Goal: Task Accomplishment & Management: Manage account settings

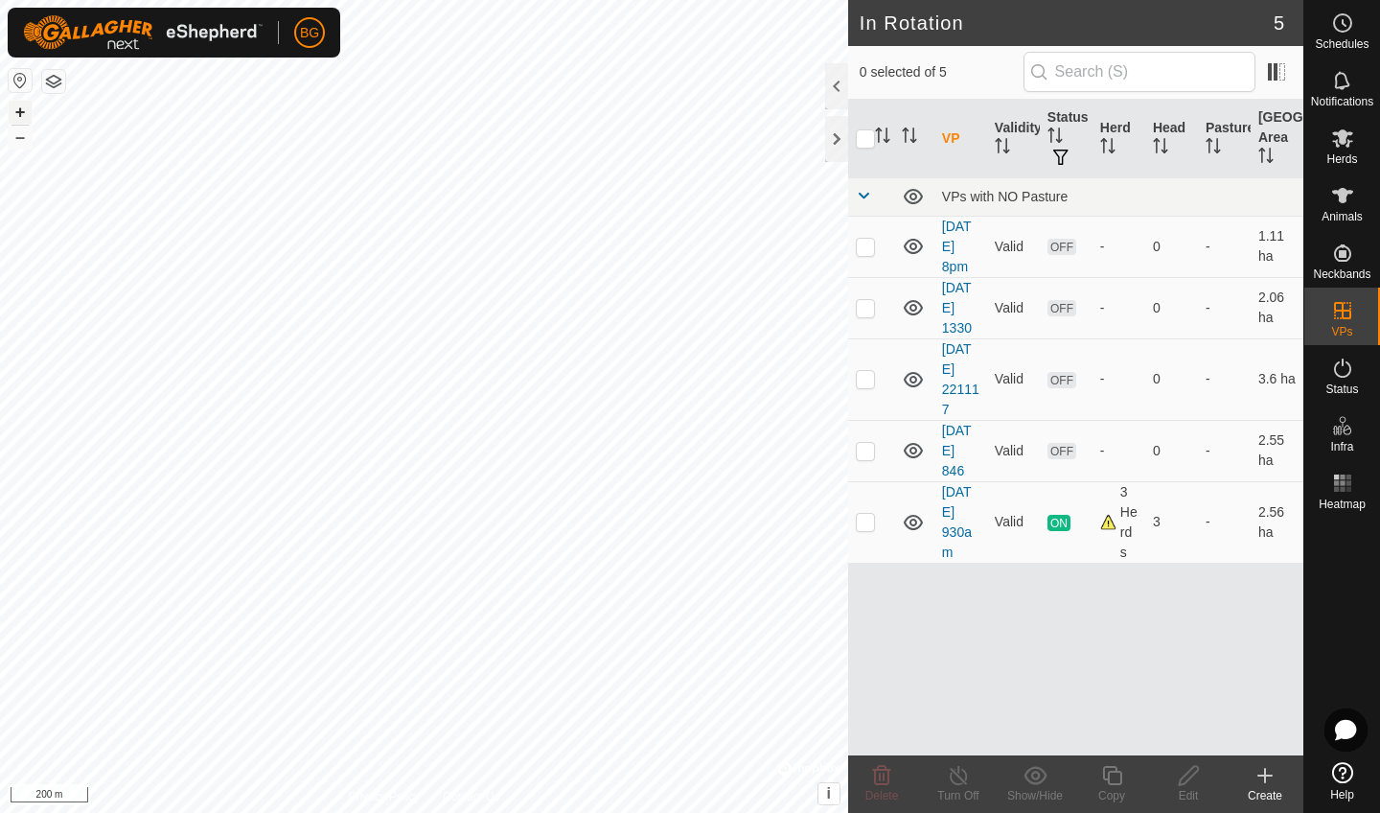
click at [19, 115] on button "+" at bounding box center [20, 112] width 23 height 23
click at [17, 118] on button "+" at bounding box center [20, 112] width 23 height 23
click at [21, 115] on button "+" at bounding box center [20, 112] width 23 height 23
click at [1341, 214] on span "Animals" at bounding box center [1341, 216] width 41 height 11
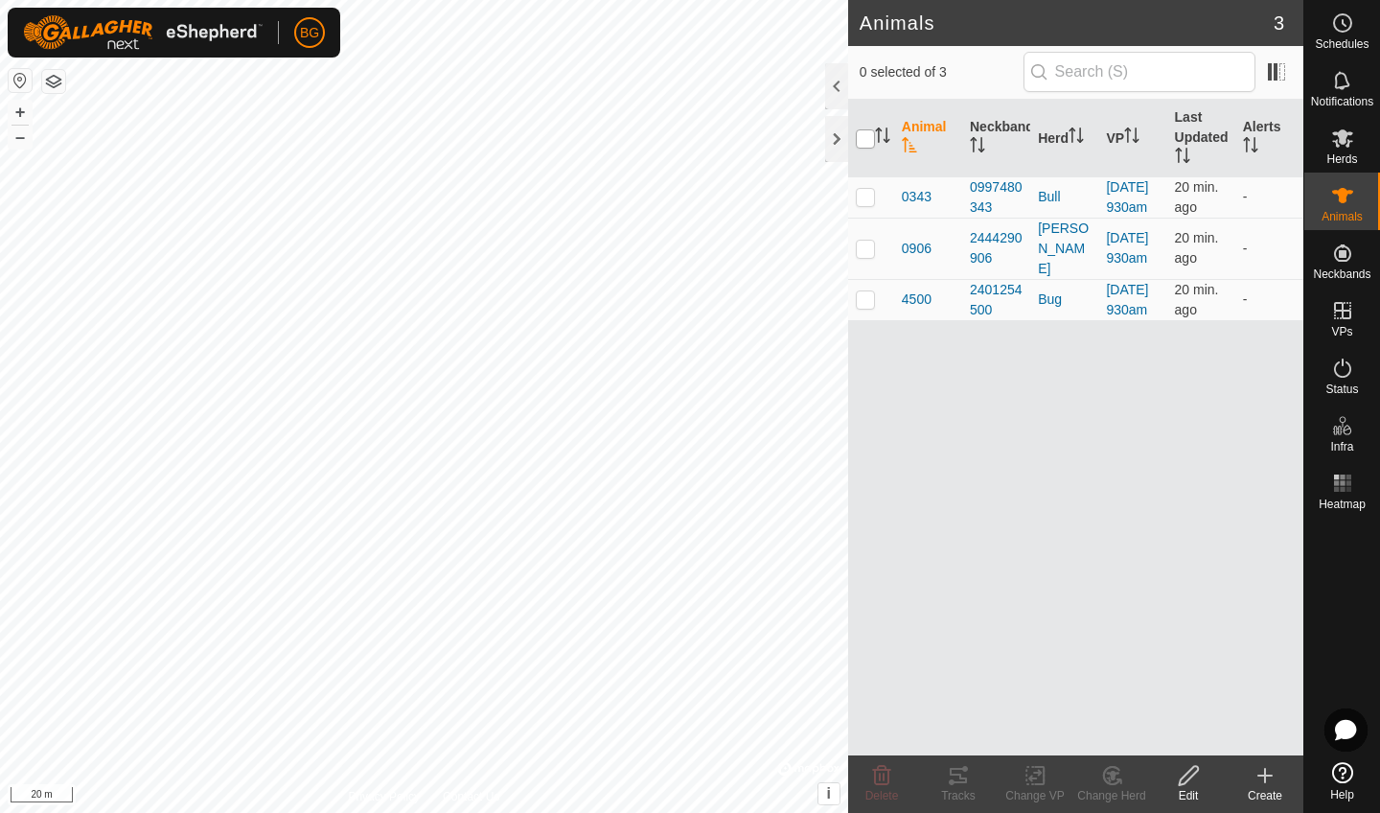
click at [870, 149] on th at bounding box center [871, 139] width 46 height 78
click at [867, 137] on input "checkbox" at bounding box center [865, 138] width 19 height 19
checkbox input "true"
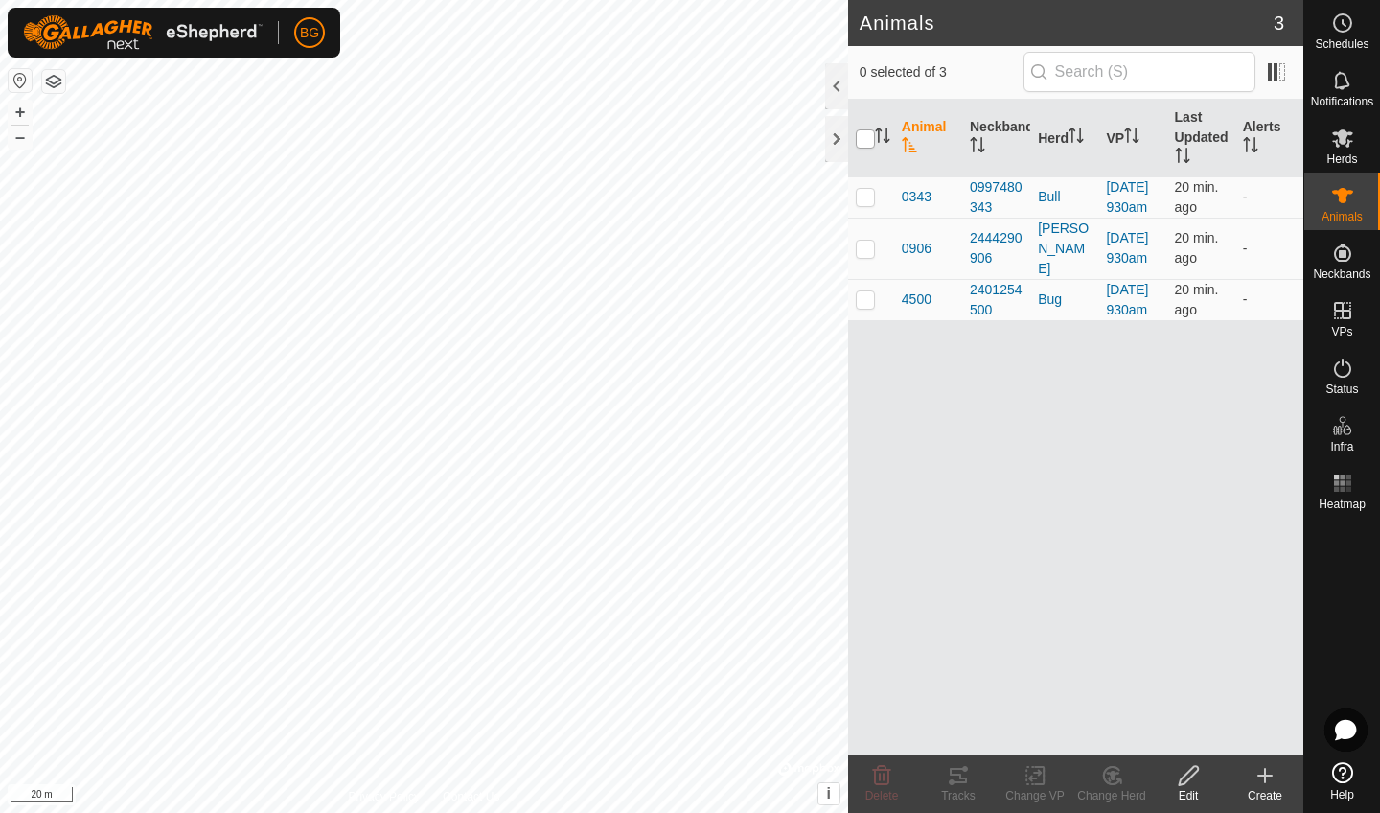
checkbox input "true"
click at [951, 797] on div "Tracks" at bounding box center [958, 795] width 77 height 17
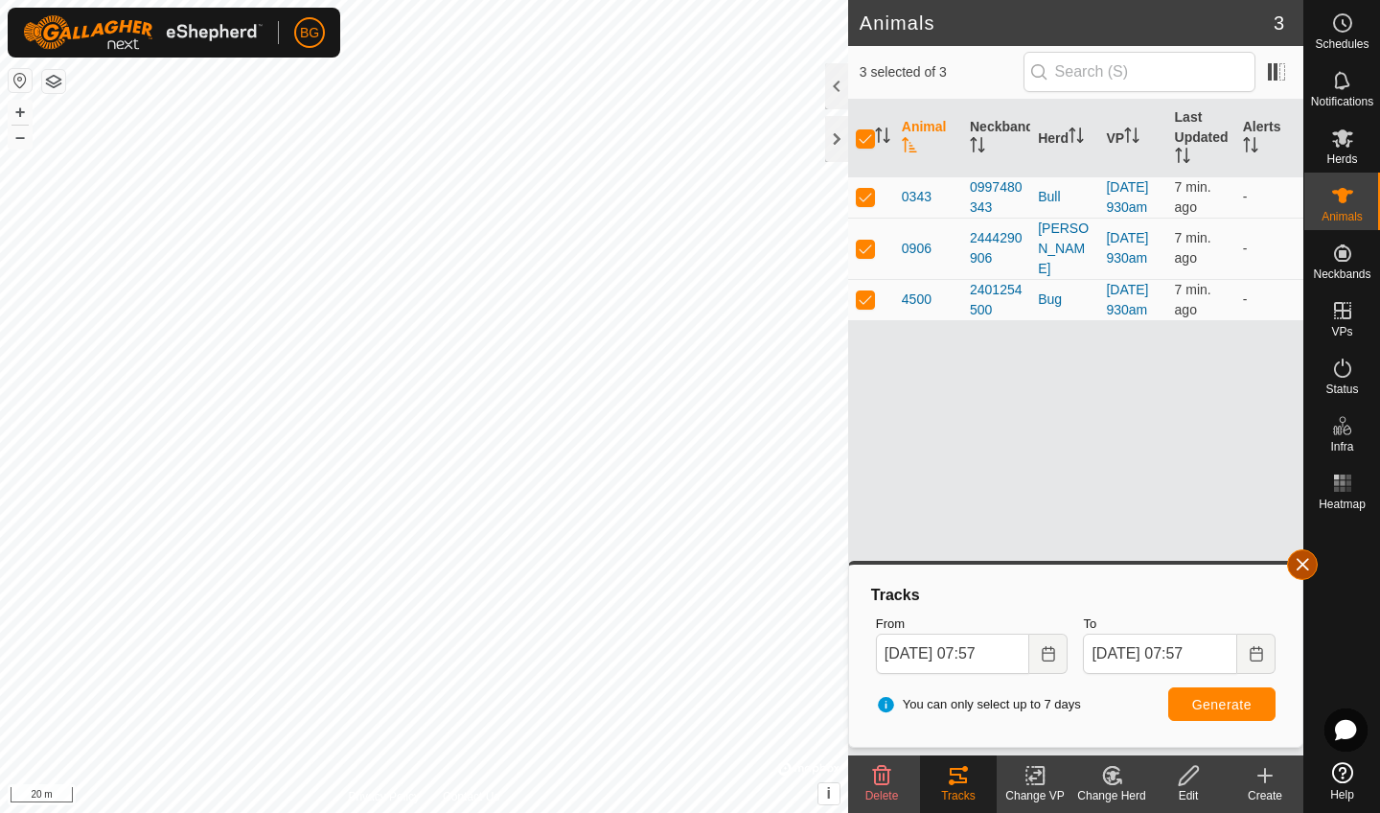
click at [1303, 572] on button "button" at bounding box center [1302, 564] width 31 height 31
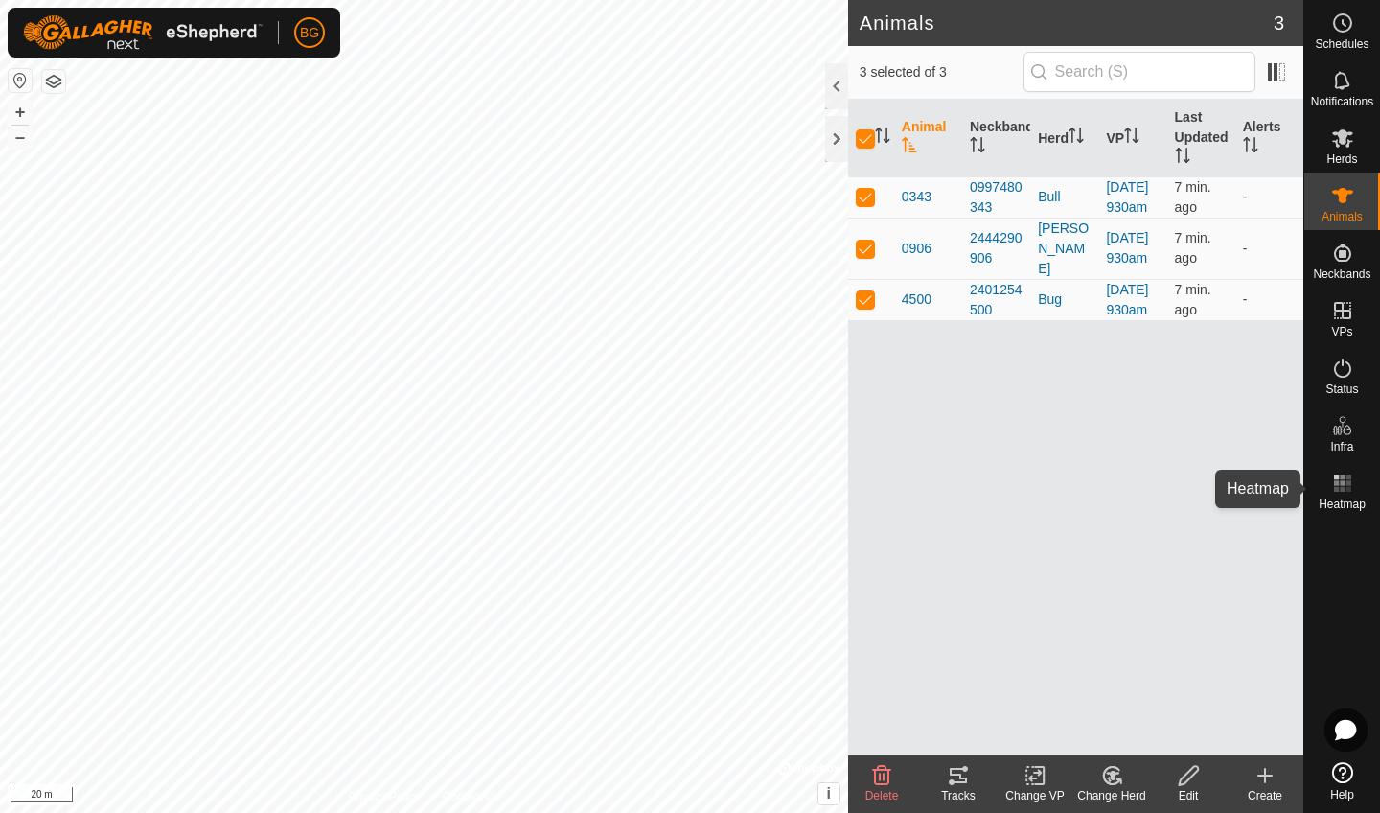
click at [1344, 487] on rect at bounding box center [1342, 489] width 5 height 5
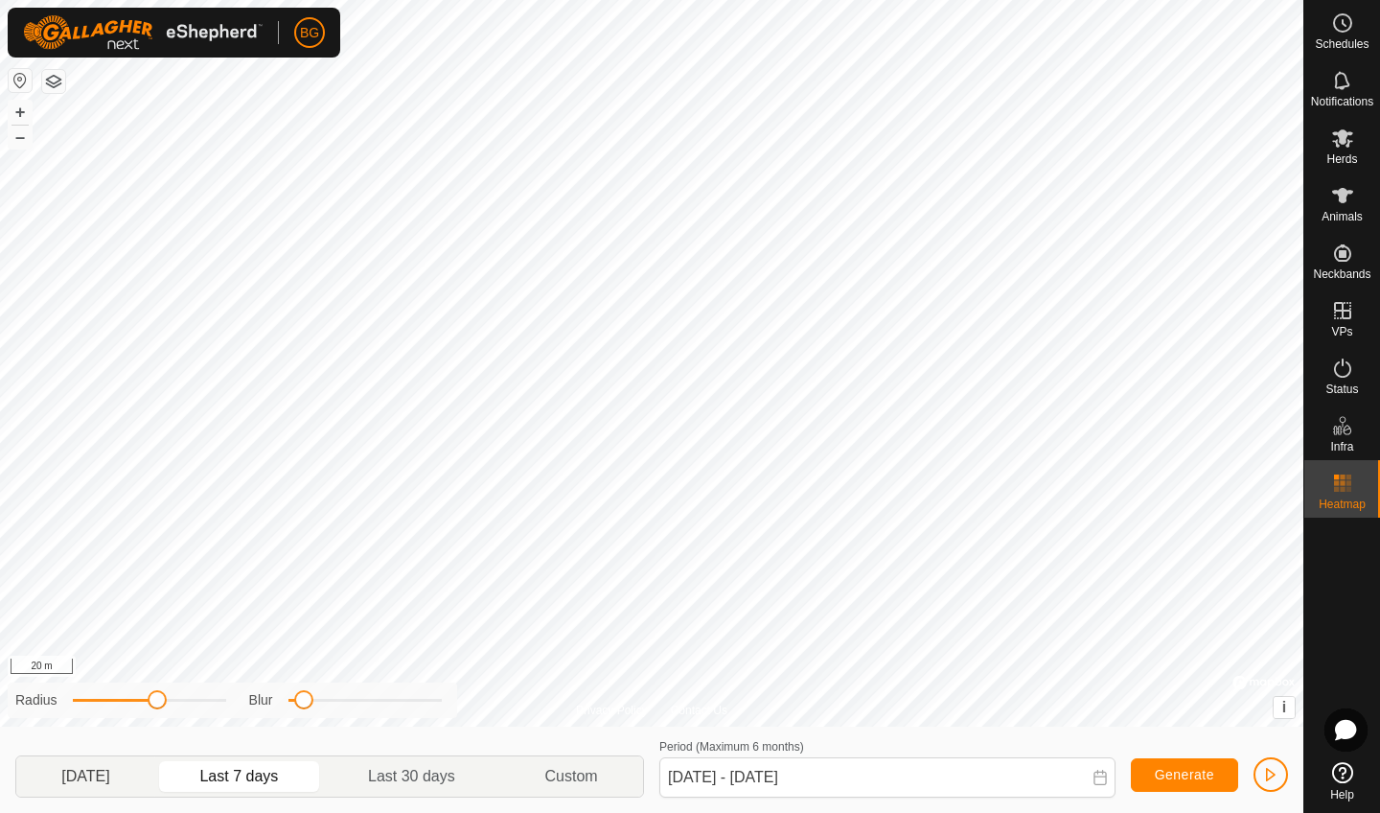
click at [122, 768] on p-togglebutton "[DATE]" at bounding box center [85, 776] width 139 height 40
click at [231, 777] on p-togglebutton "Last 7 days" at bounding box center [239, 776] width 169 height 40
type input "[DATE] - [DATE]"
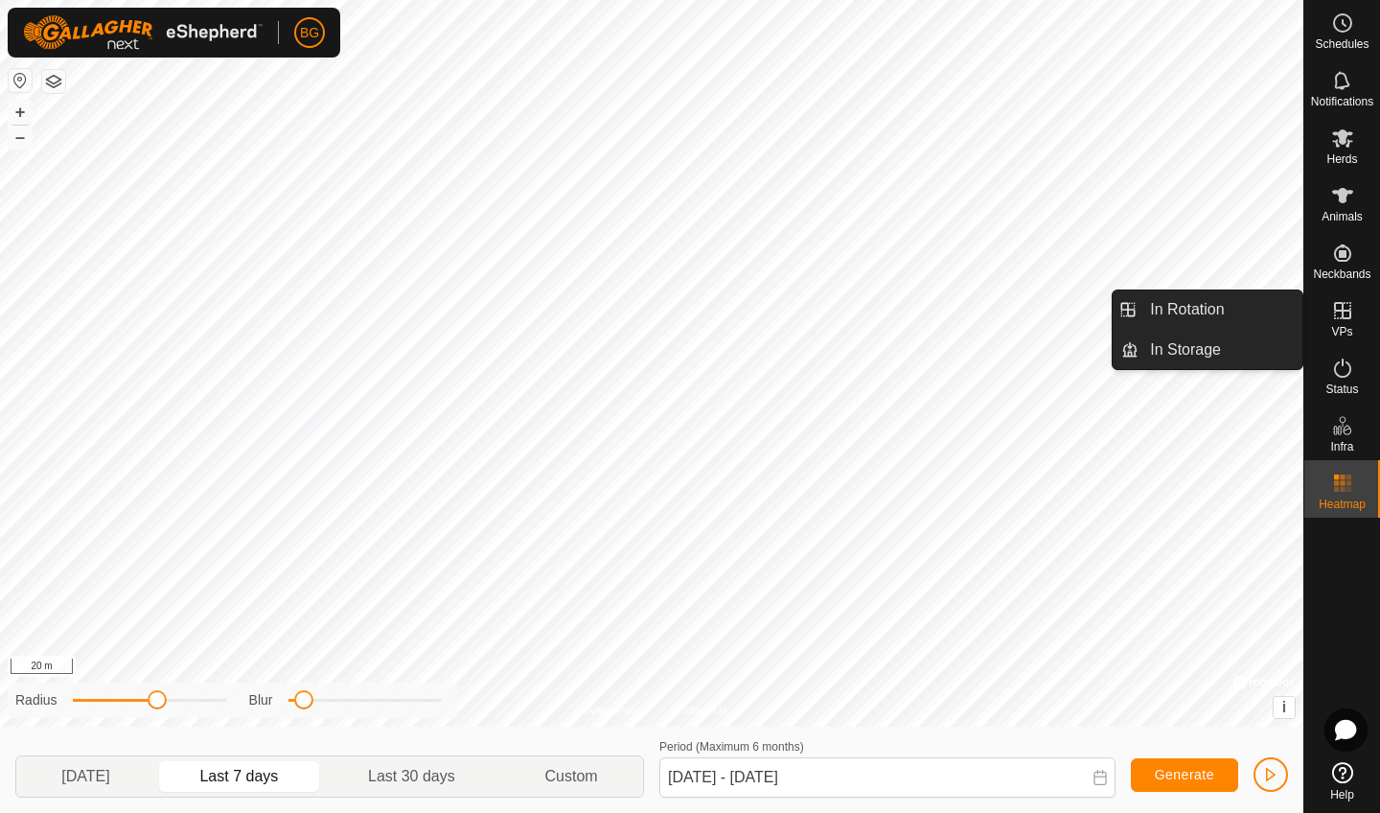
click at [1336, 323] on es-virtualpaddocks-svg-icon at bounding box center [1342, 310] width 34 height 31
click at [1217, 310] on link "In Rotation" at bounding box center [1220, 309] width 164 height 38
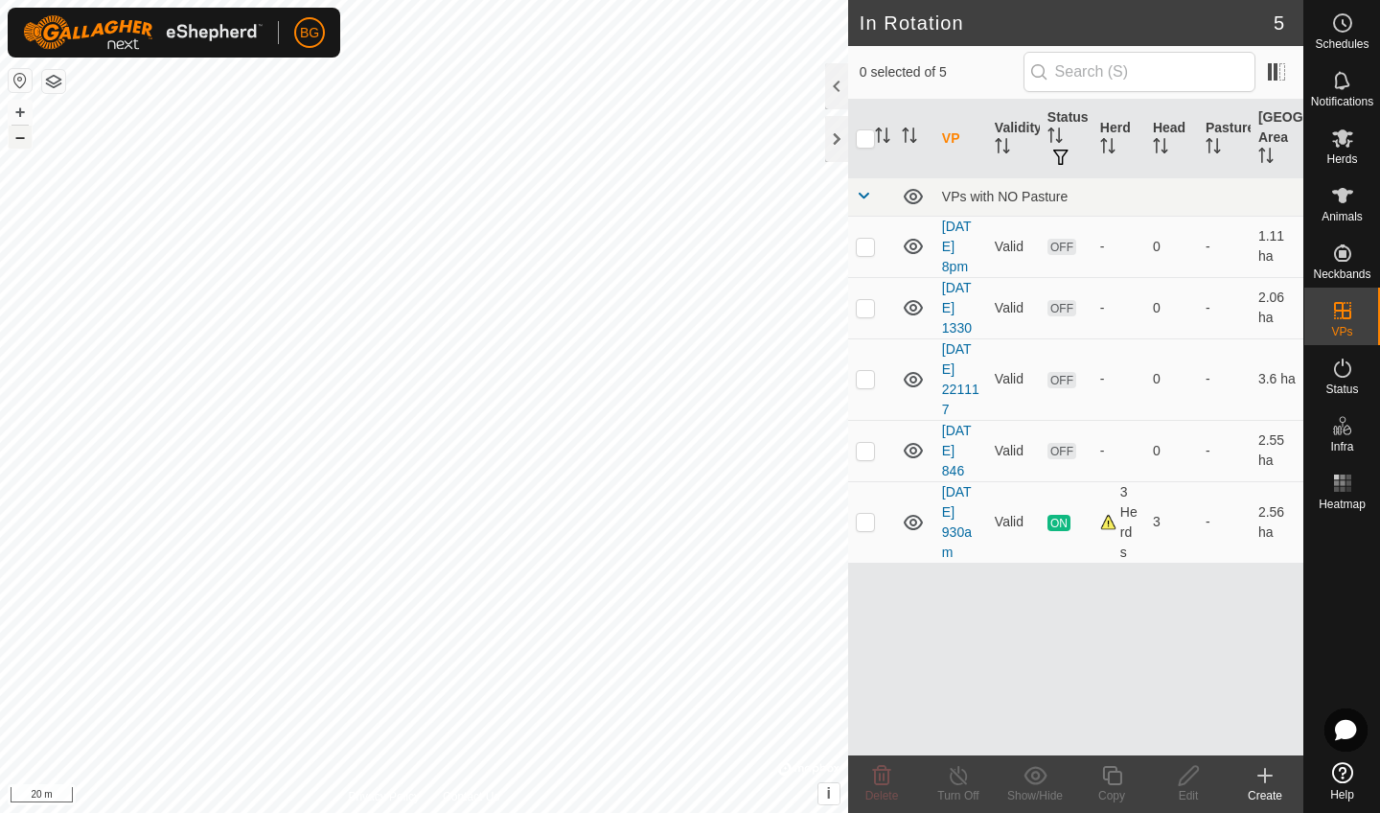
click at [18, 133] on button "–" at bounding box center [20, 137] width 23 height 23
click at [1336, 491] on rect at bounding box center [1336, 489] width 5 height 5
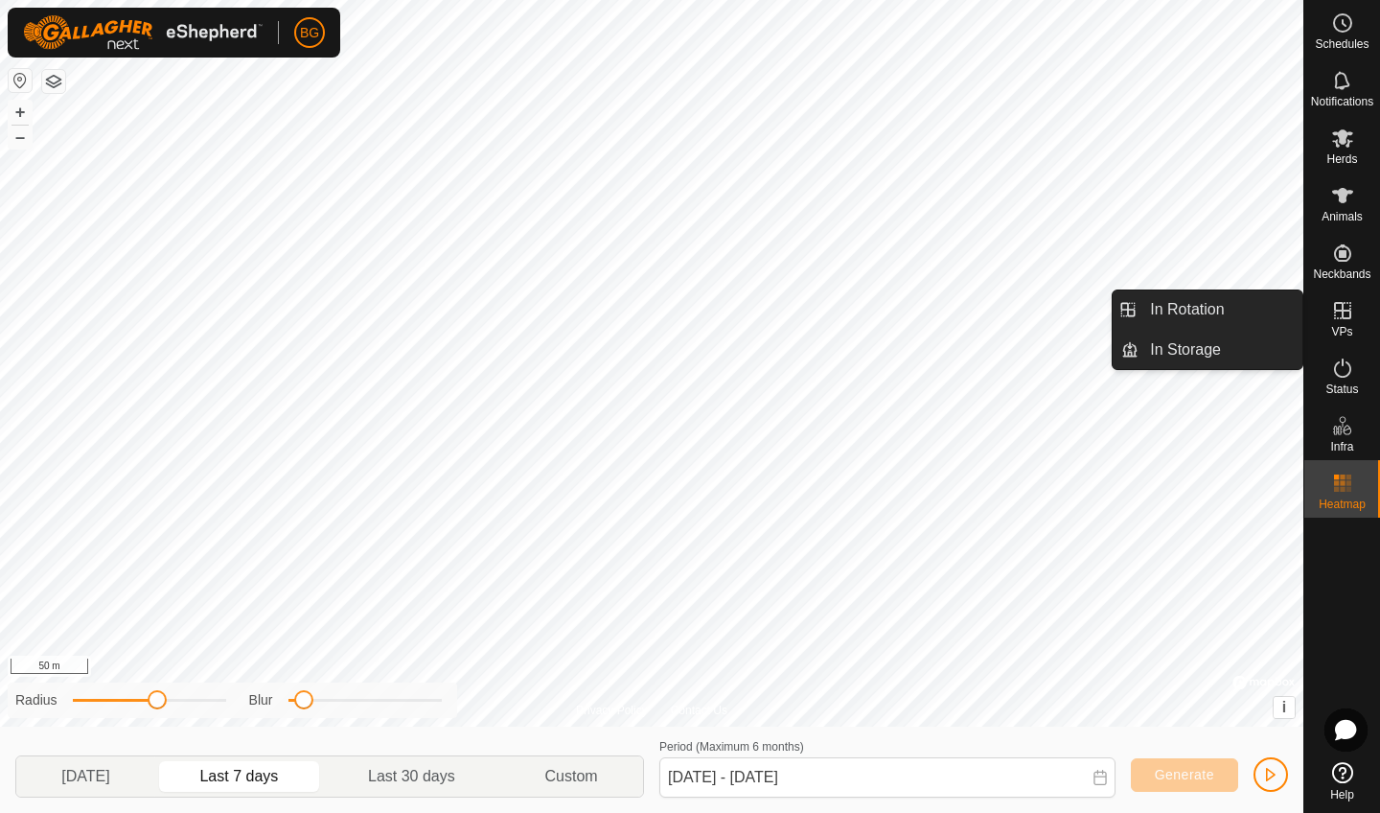
click at [1341, 318] on icon at bounding box center [1342, 310] width 17 height 17
click at [1219, 308] on link "In Rotation" at bounding box center [1220, 309] width 164 height 38
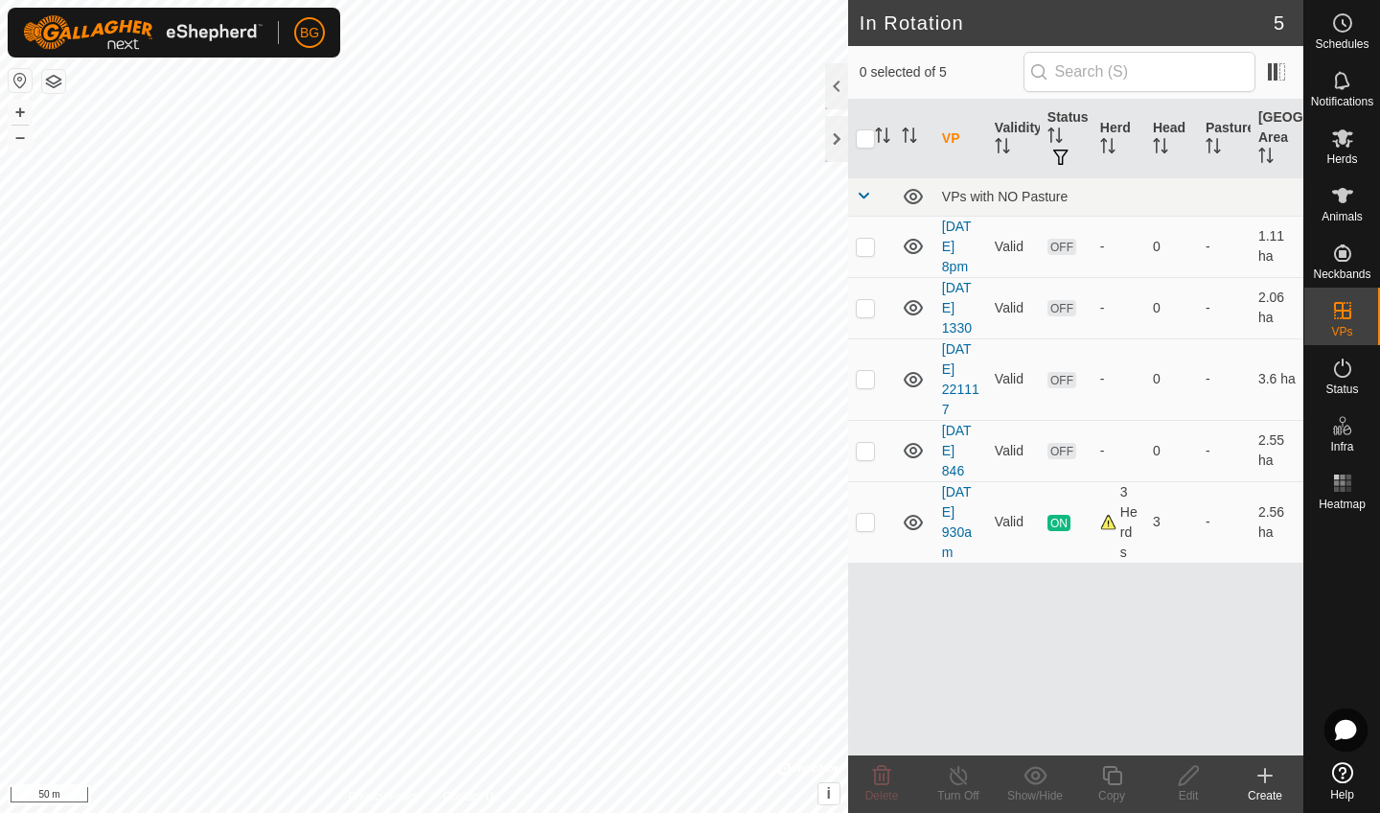
click at [1263, 773] on icon at bounding box center [1264, 775] width 23 height 23
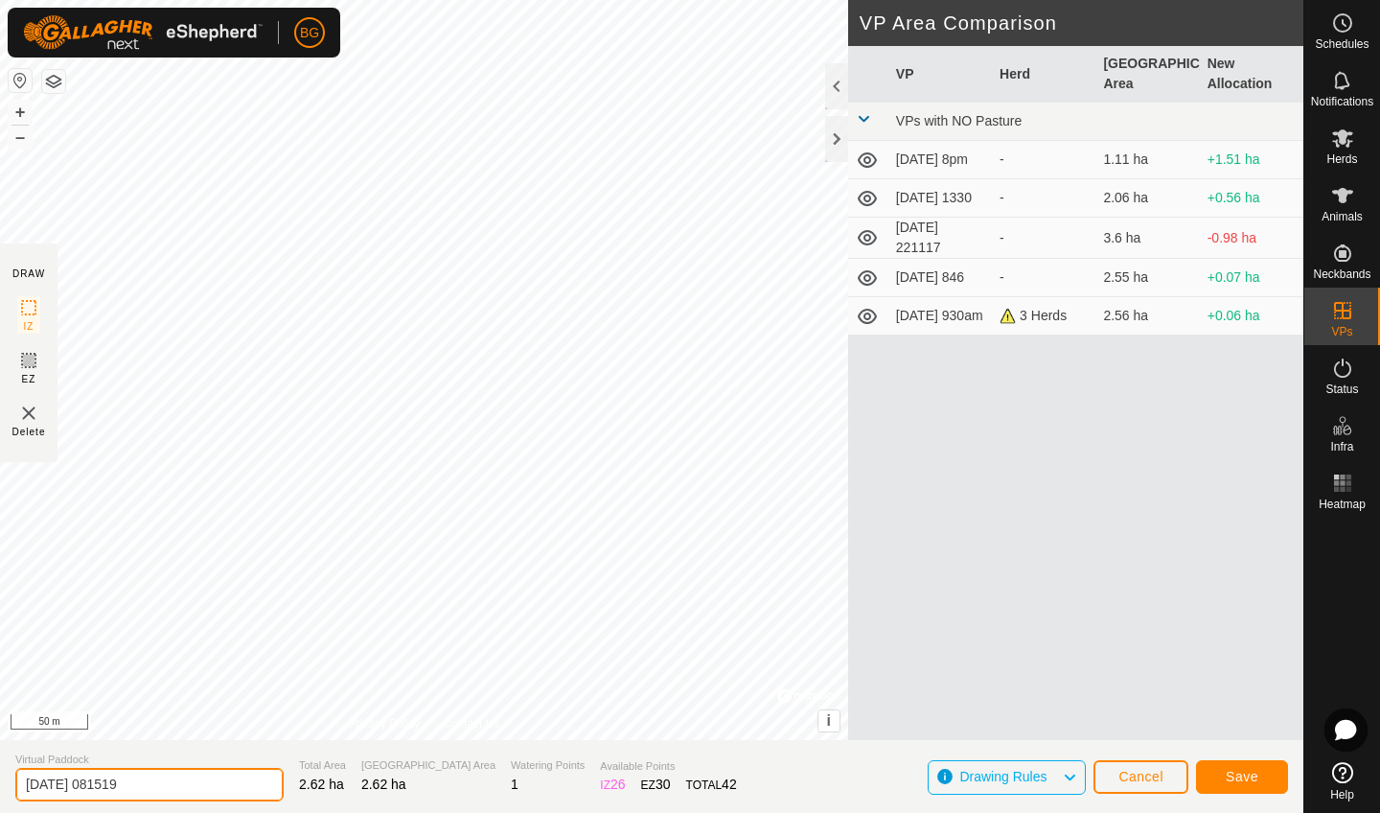
click at [191, 785] on input "[DATE] 081519" at bounding box center [149, 785] width 268 height 34
type input "[DATE] 8am"
click at [1246, 784] on button "Save" at bounding box center [1242, 777] width 92 height 34
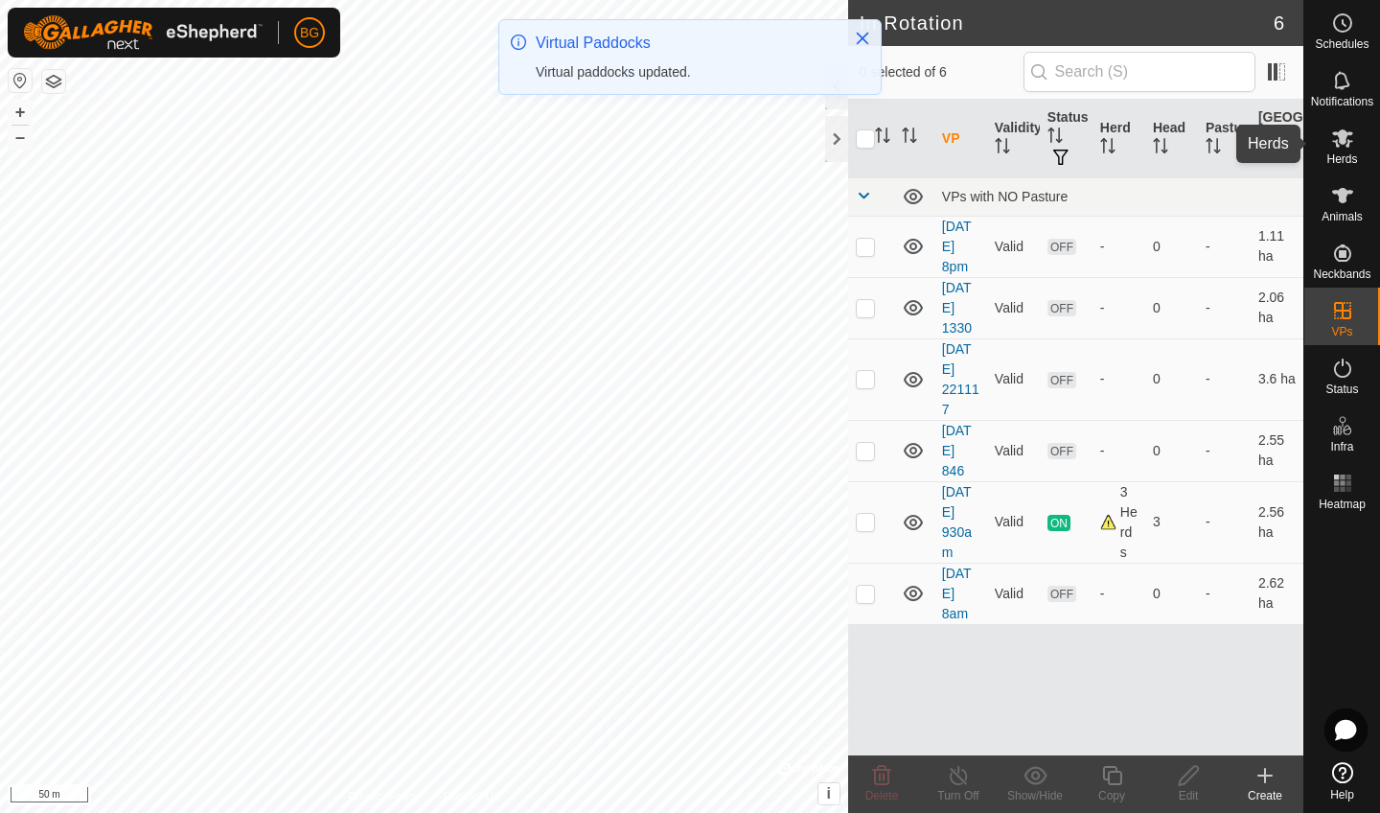
click at [1347, 155] on span "Herds" at bounding box center [1341, 158] width 31 height 11
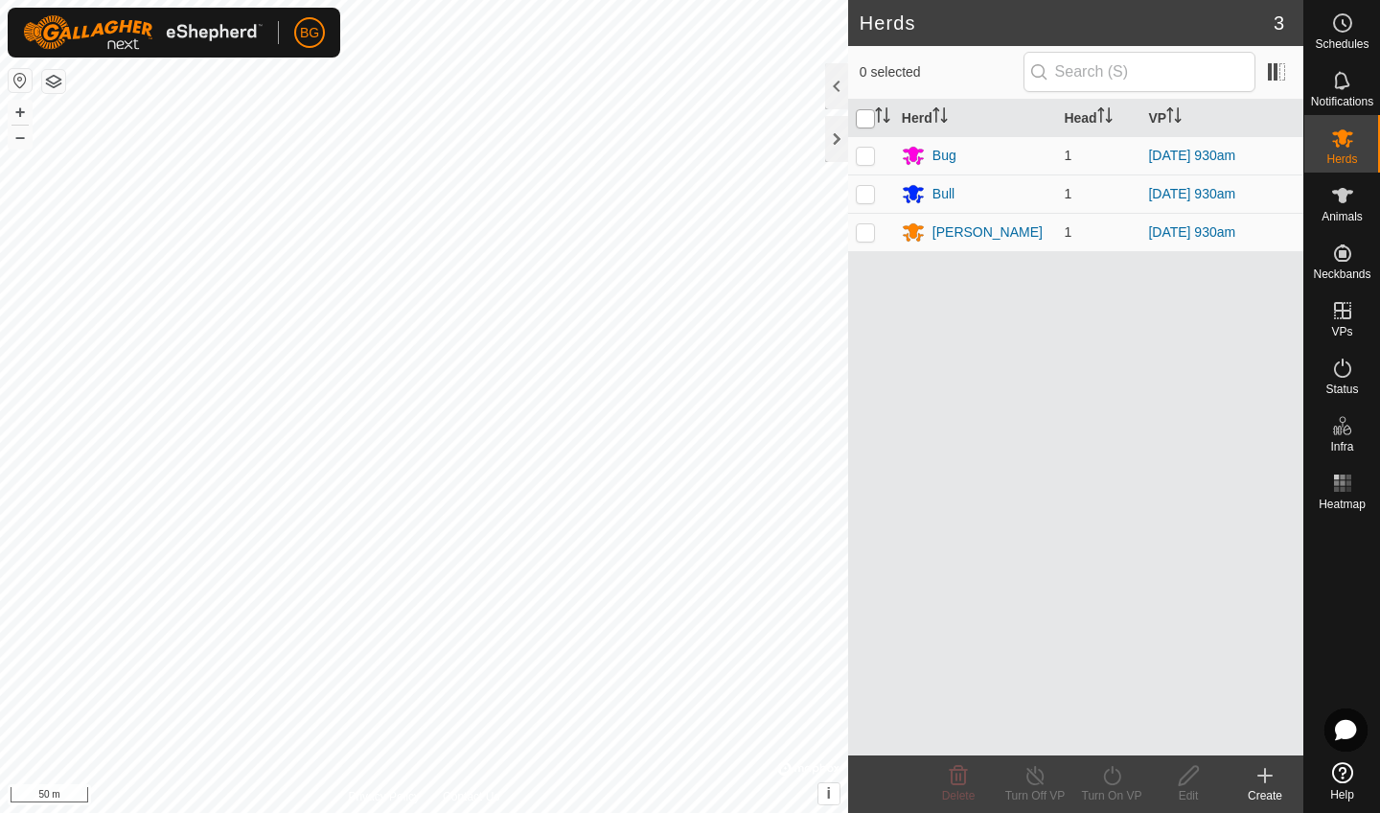
click at [858, 117] on input "checkbox" at bounding box center [865, 118] width 19 height 19
checkbox input "true"
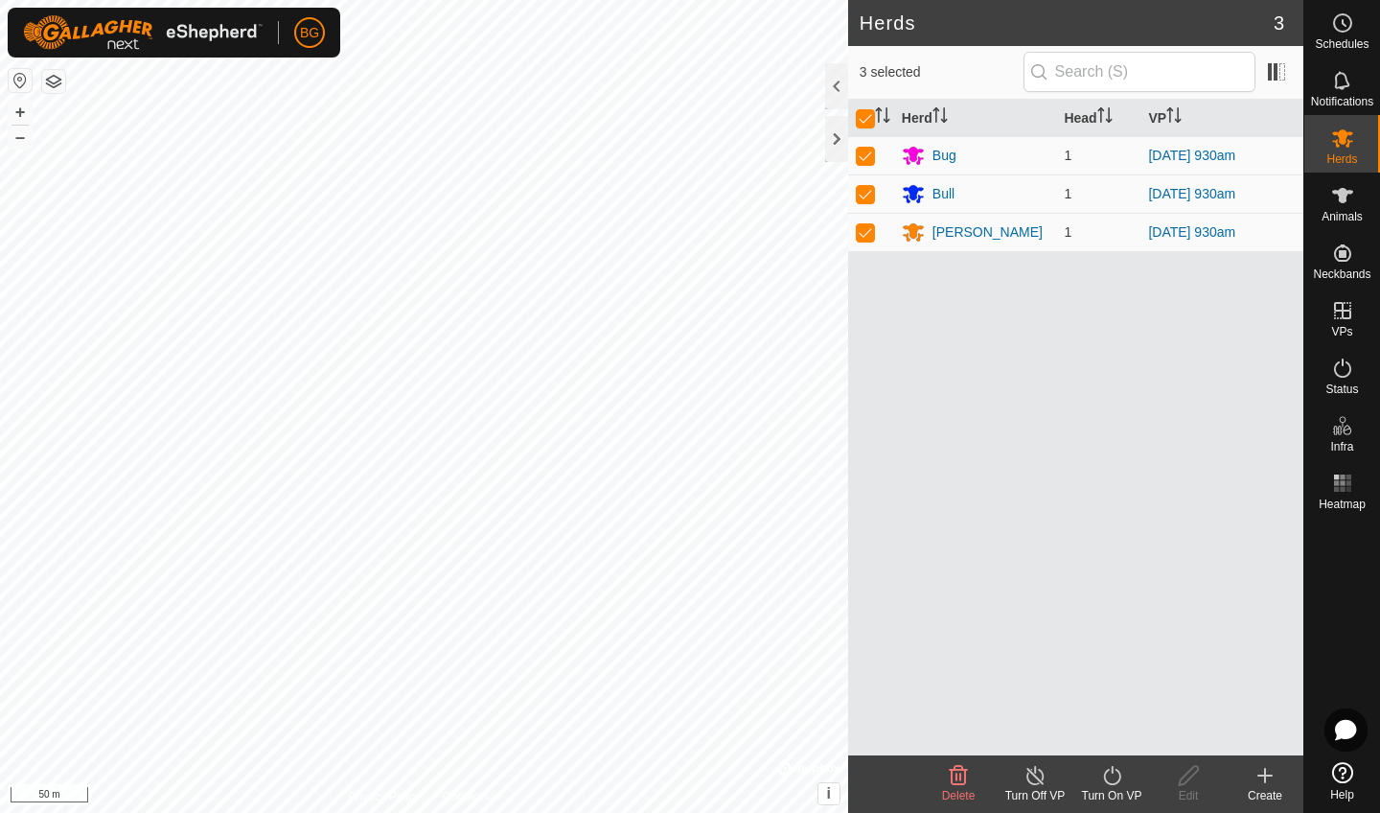
click at [1105, 783] on icon at bounding box center [1112, 775] width 24 height 23
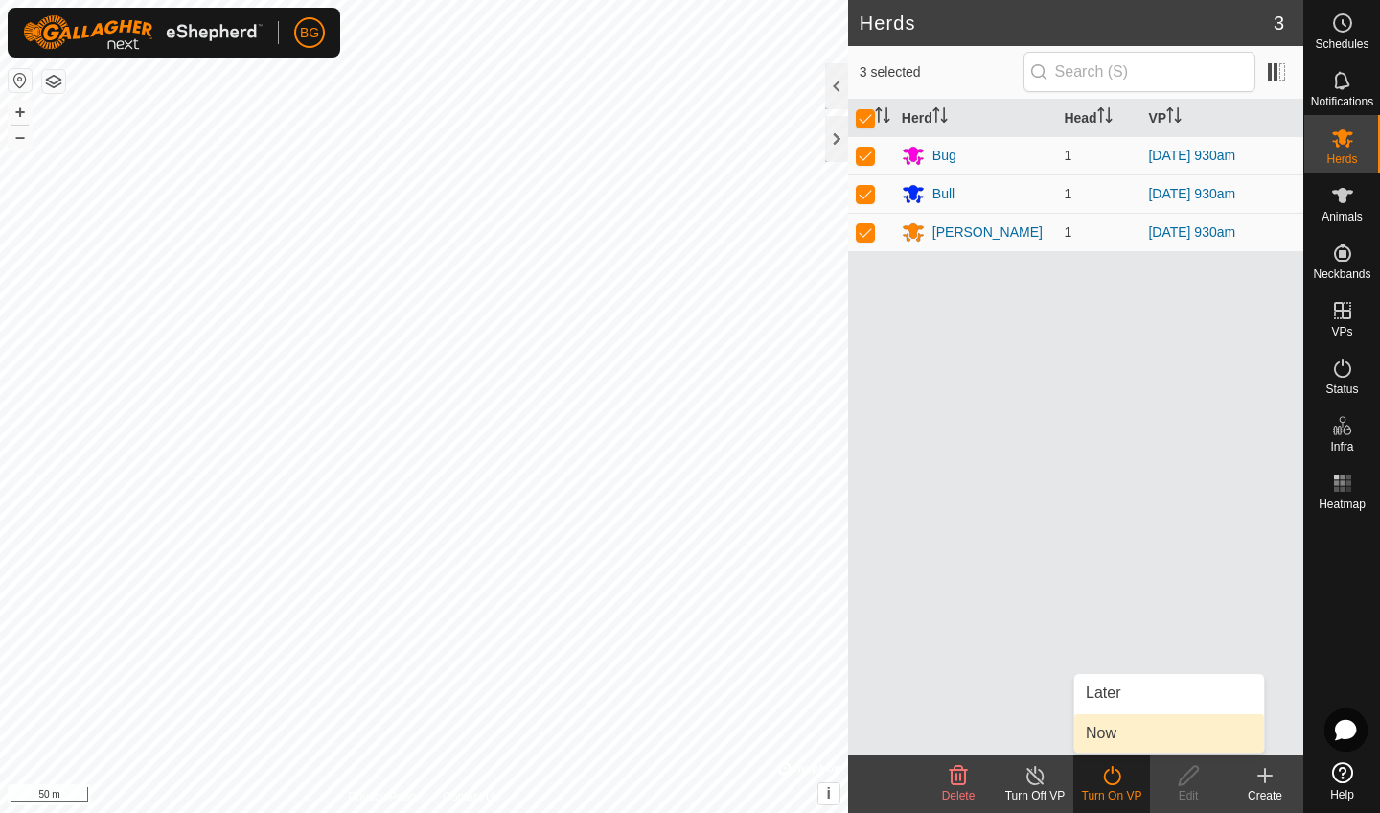
click at [1113, 726] on link "Now" at bounding box center [1169, 733] width 190 height 38
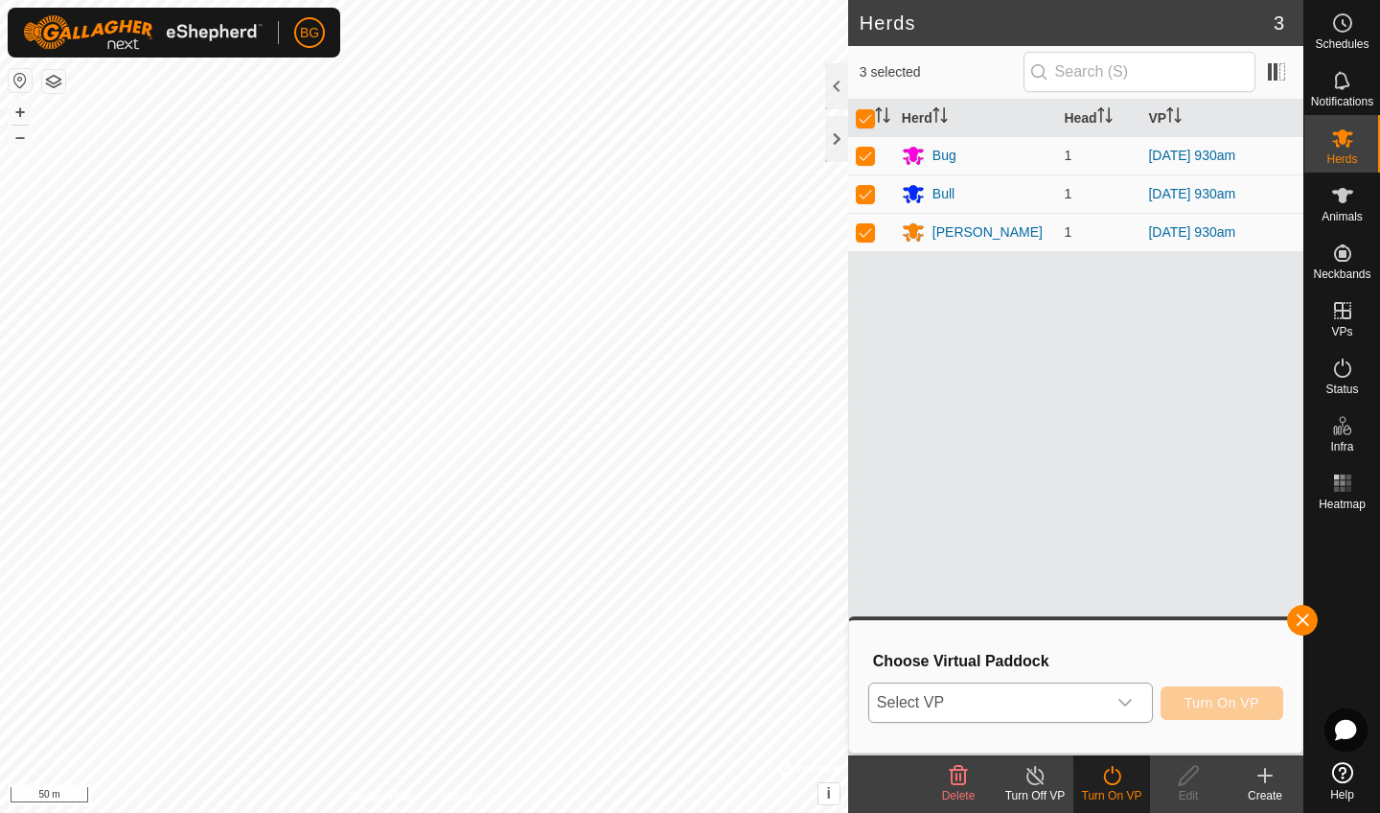
click at [1129, 700] on icon "dropdown trigger" at bounding box center [1124, 702] width 15 height 15
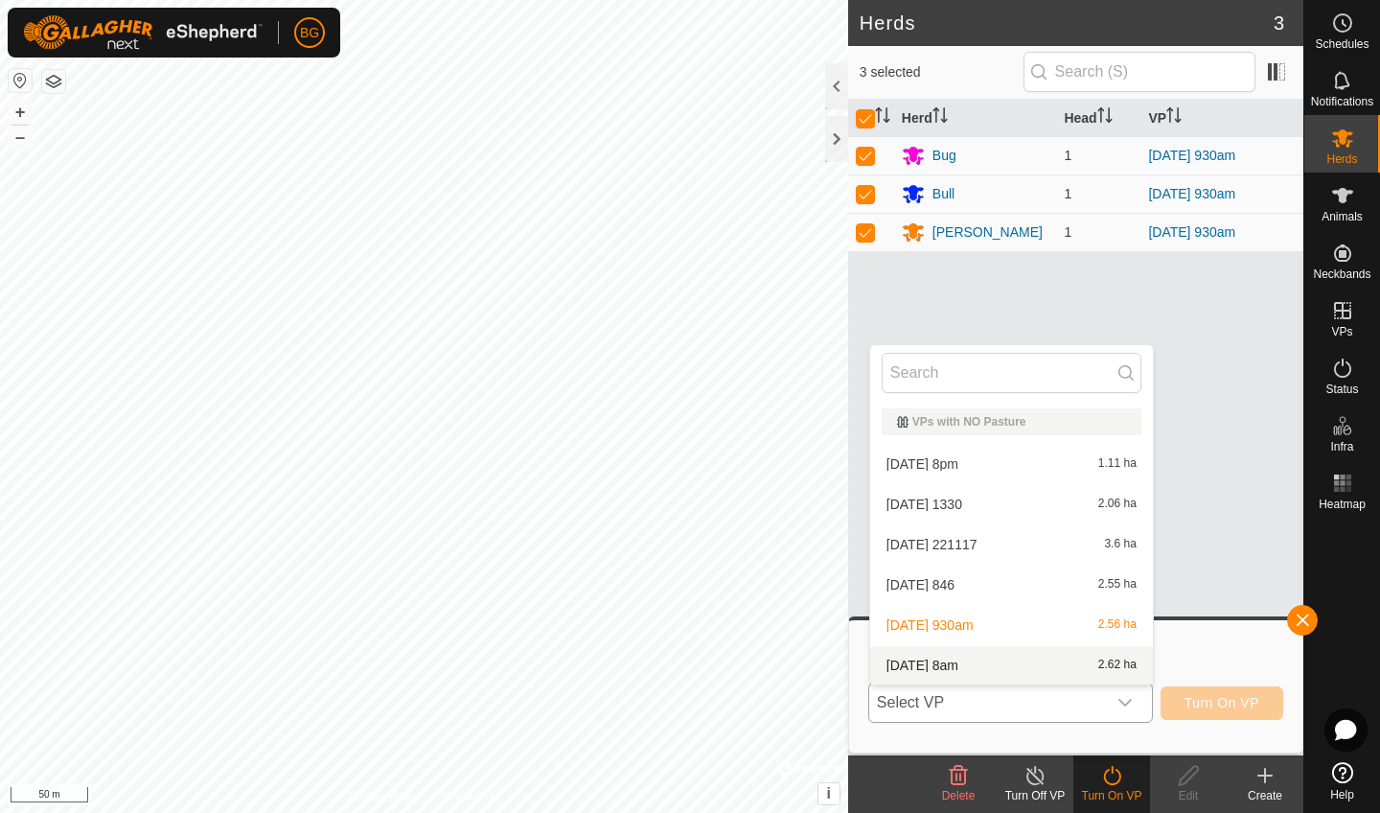
click at [1025, 671] on li "[DATE] 8am 2.62 ha" at bounding box center [1011, 665] width 283 height 38
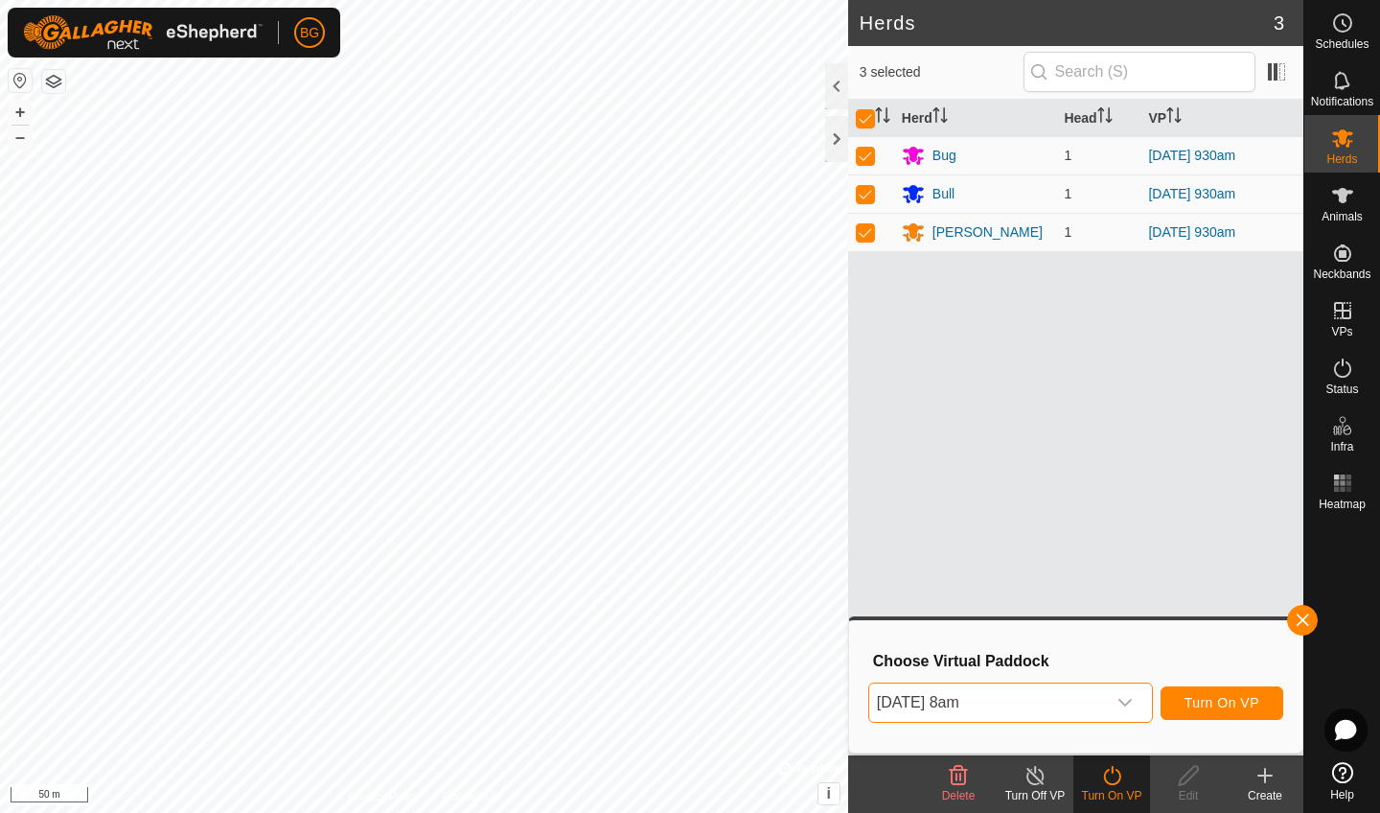
click at [1236, 707] on span "Turn On VP" at bounding box center [1221, 702] width 75 height 15
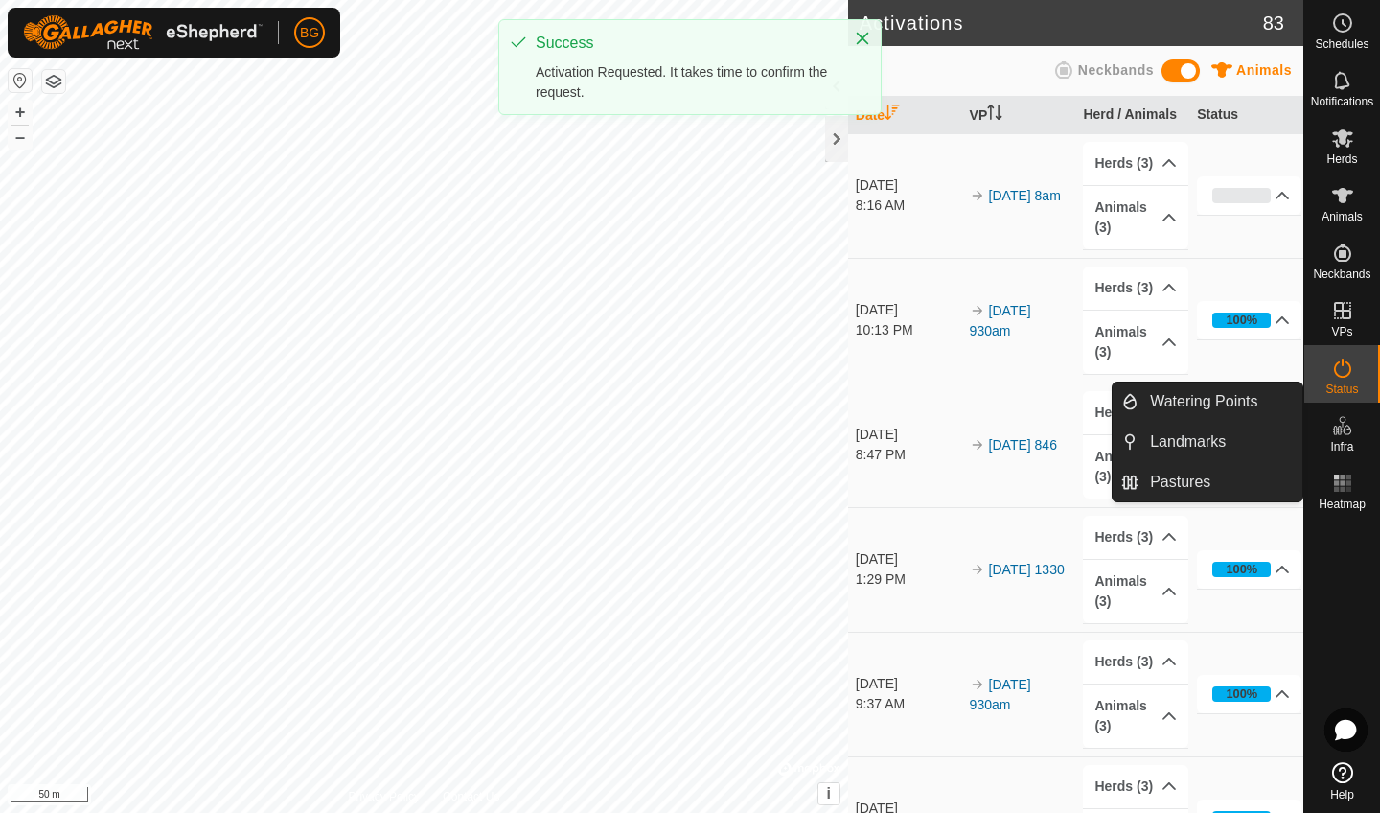
click at [1337, 327] on link "In Rotation" at bounding box center [1297, 311] width 164 height 38
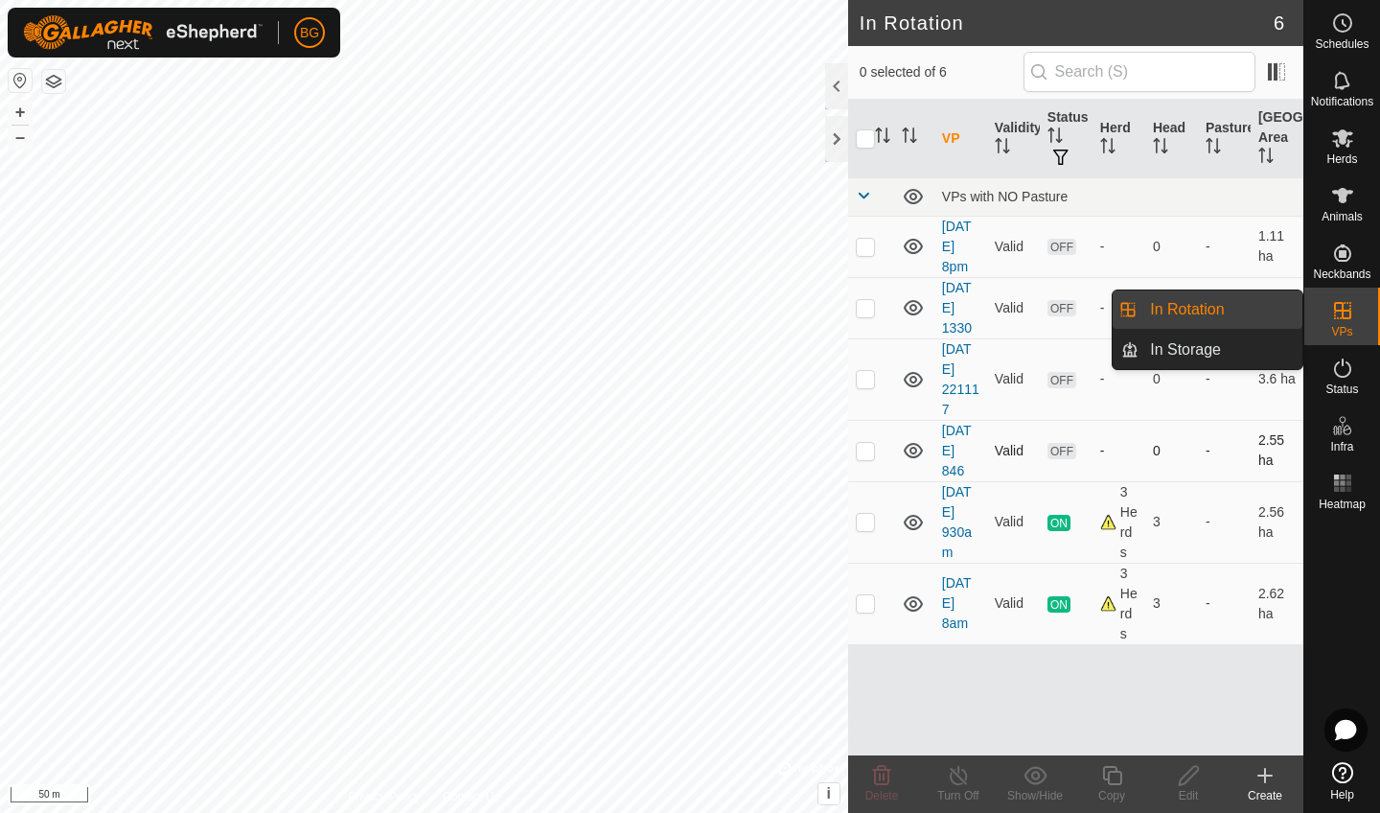
click at [863, 452] on p-checkbox at bounding box center [865, 450] width 19 height 15
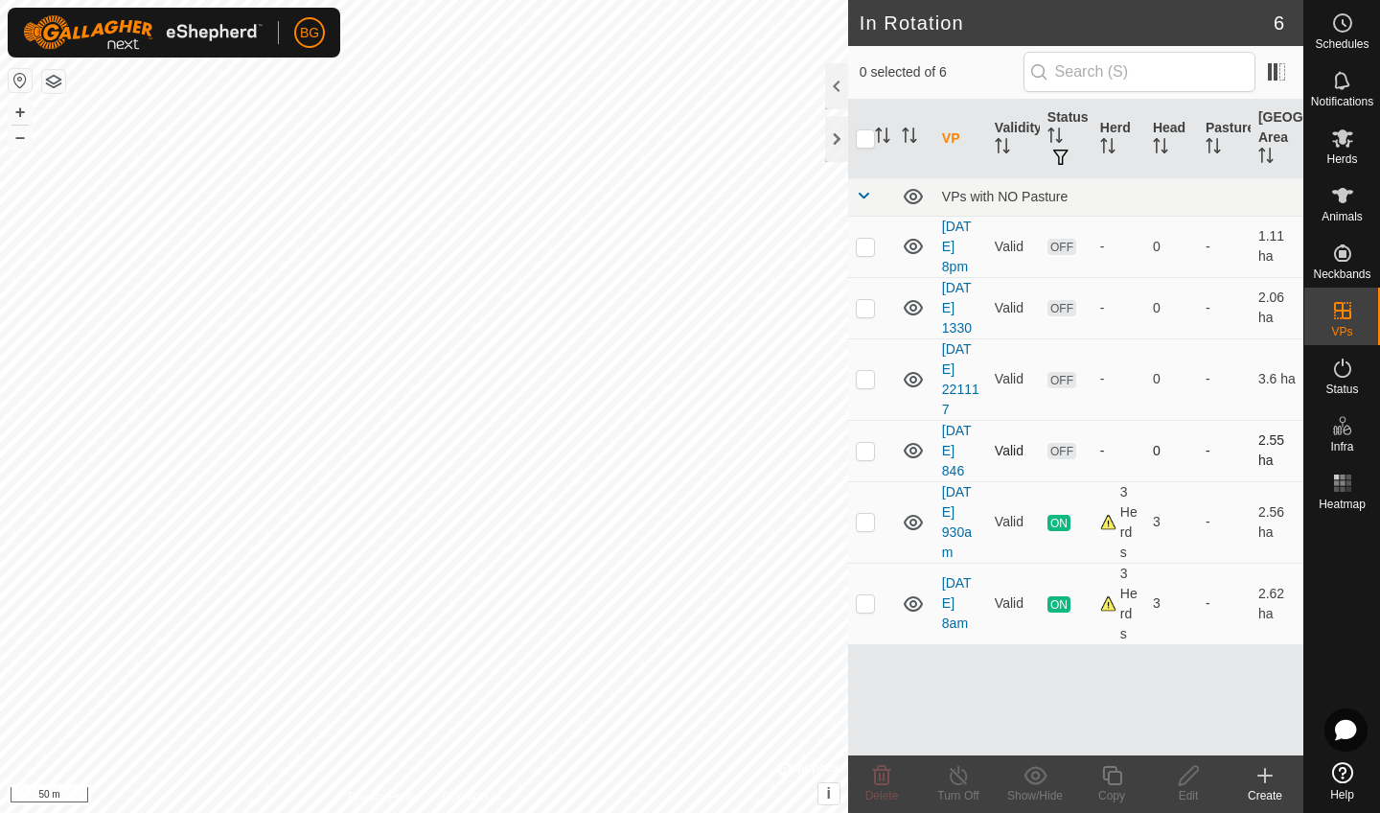
checkbox input "true"
click at [867, 380] on p-checkbox at bounding box center [865, 378] width 19 height 15
checkbox input "true"
click at [868, 308] on p-checkbox at bounding box center [865, 307] width 19 height 15
checkbox input "true"
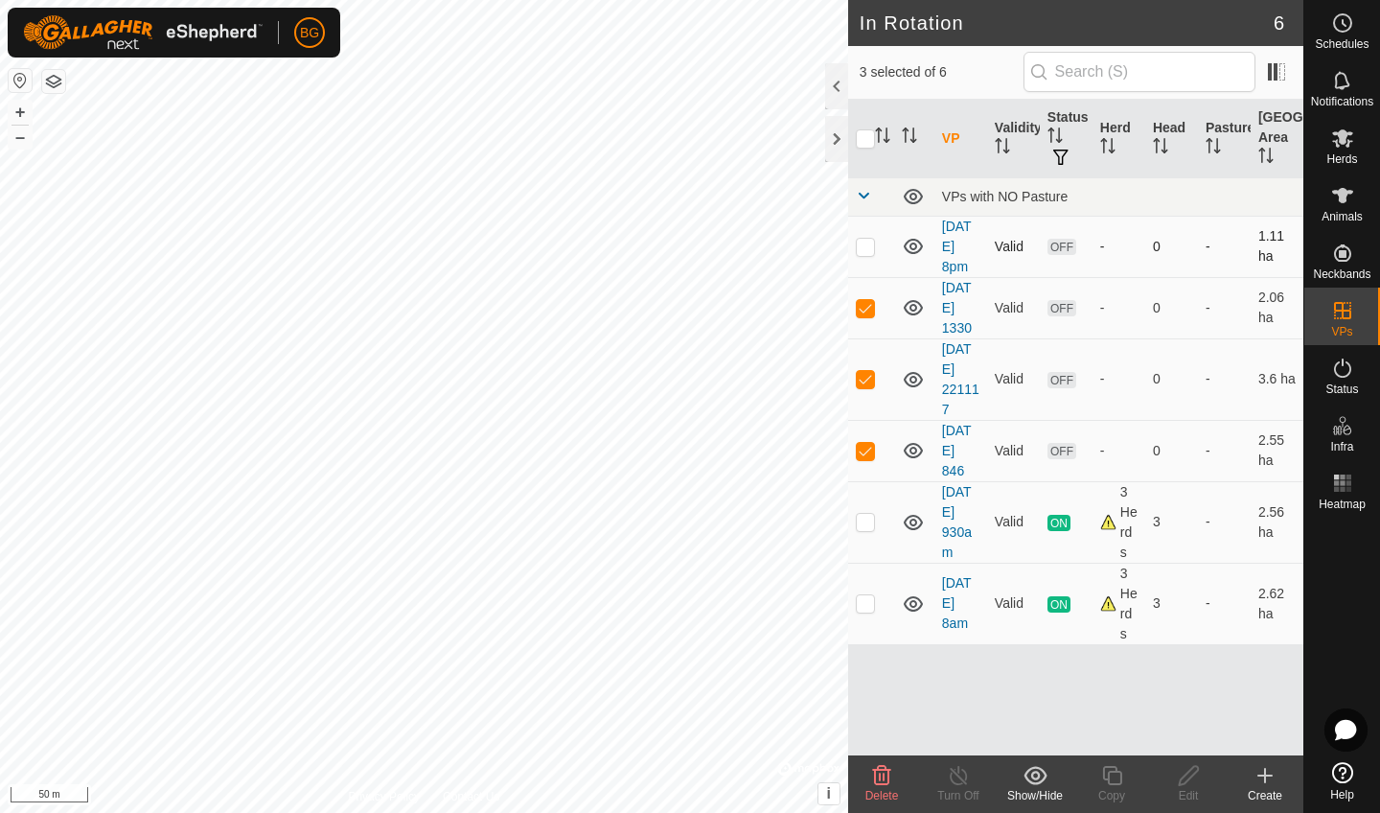
click at [870, 248] on p-checkbox at bounding box center [865, 246] width 19 height 15
checkbox input "true"
click at [865, 450] on p-checkbox at bounding box center [865, 450] width 19 height 15
checkbox input "false"
click at [866, 381] on p-checkbox at bounding box center [865, 378] width 19 height 15
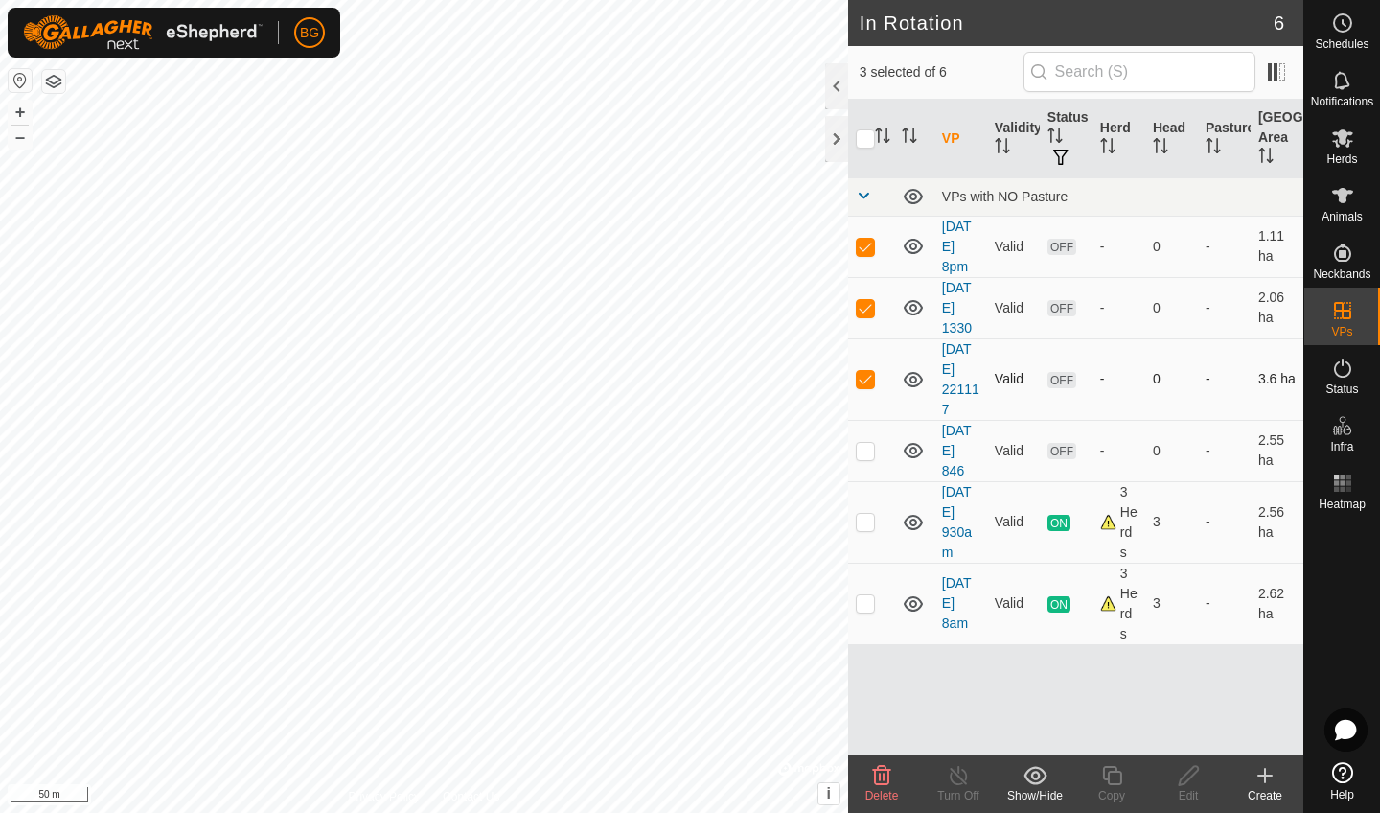
checkbox input "false"
click at [862, 303] on p-checkbox at bounding box center [865, 307] width 19 height 15
checkbox input "false"
click at [883, 783] on icon at bounding box center [882, 775] width 18 height 19
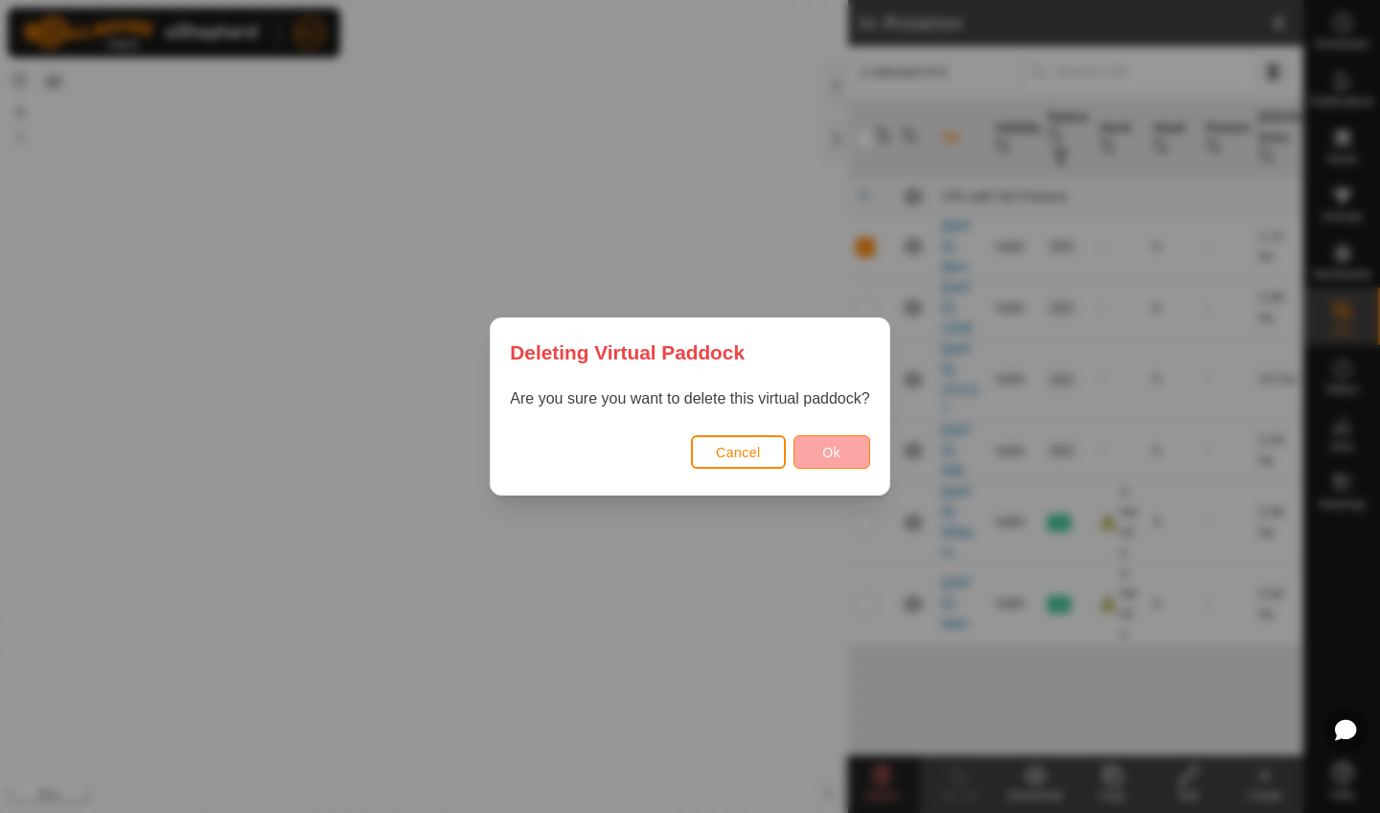
click at [836, 454] on span "Ok" at bounding box center [831, 452] width 18 height 15
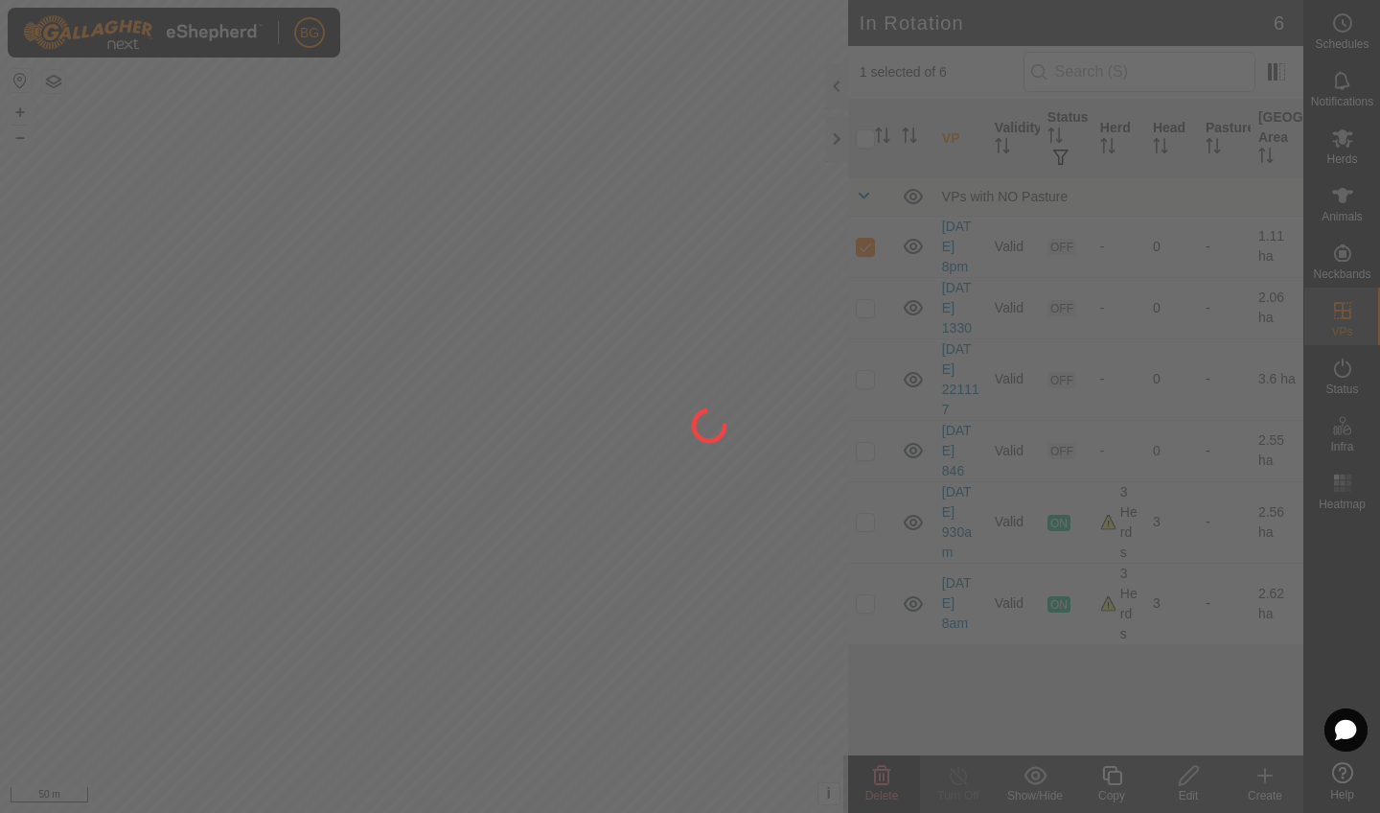
checkbox input "false"
